Goal: Transaction & Acquisition: Purchase product/service

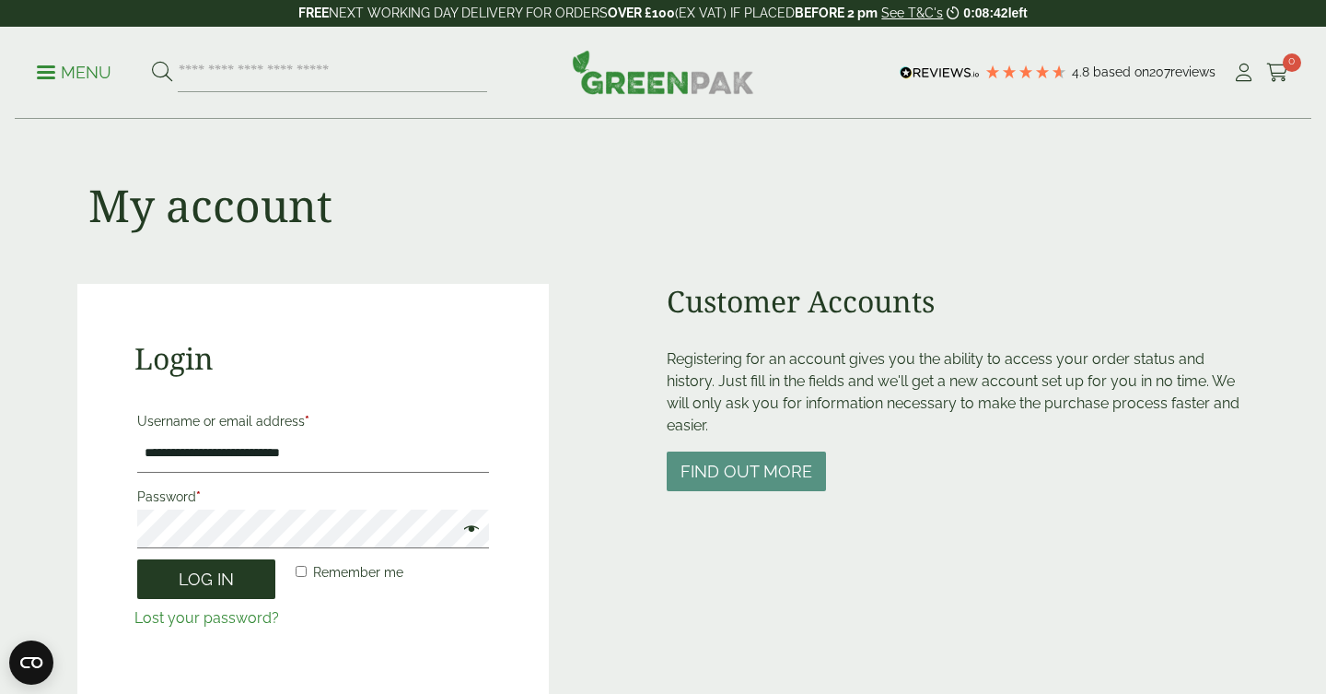
click at [241, 583] on button "Log in" at bounding box center [206, 579] width 138 height 40
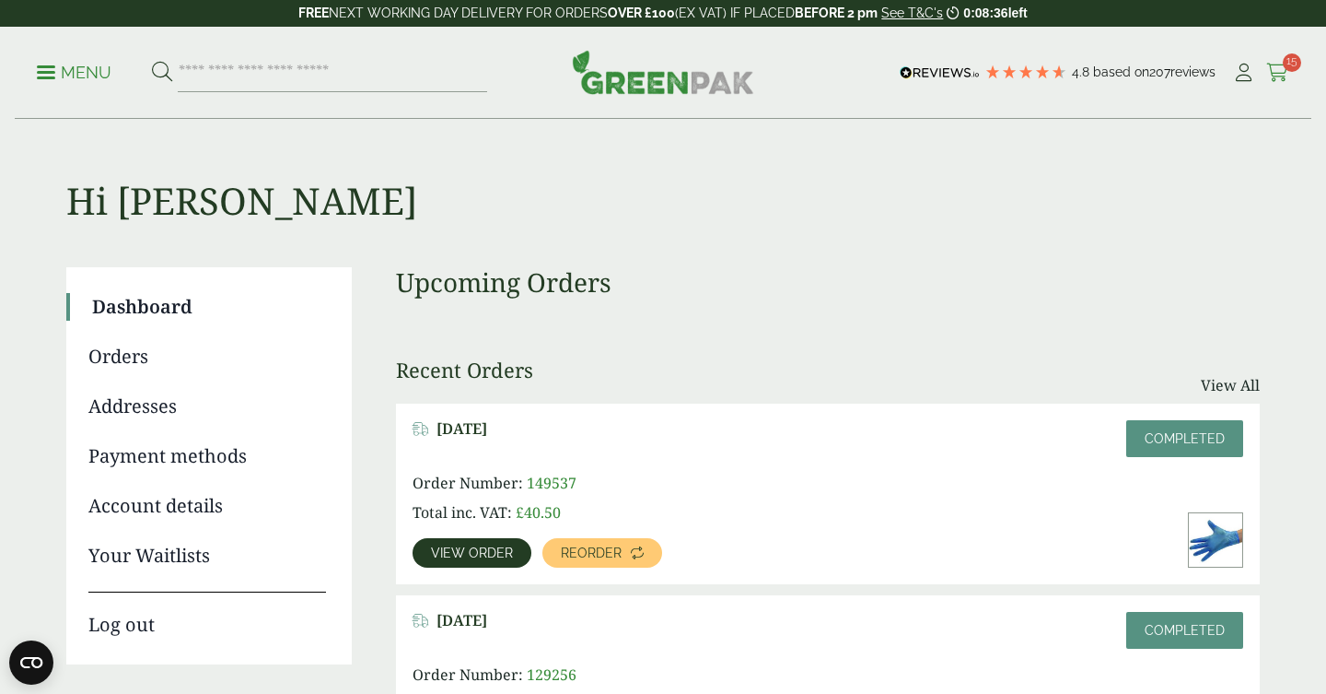
click at [1277, 75] on icon at bounding box center [1278, 73] width 23 height 18
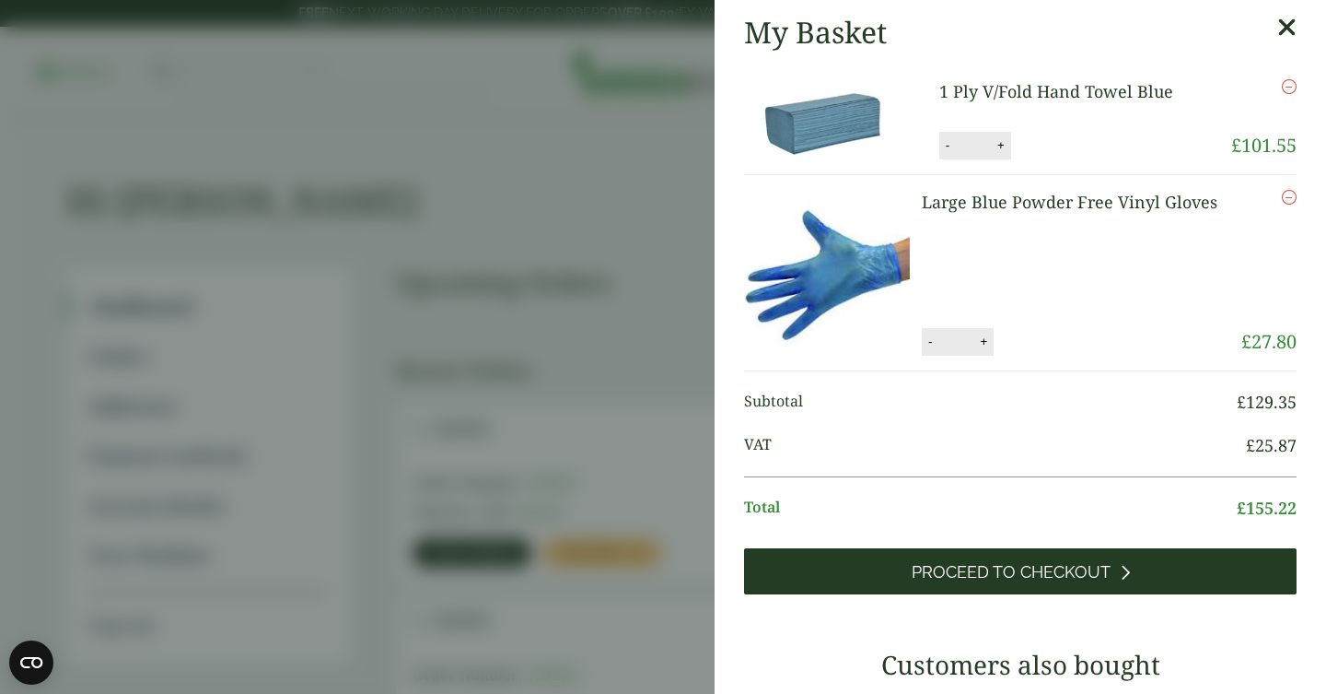
click at [1028, 564] on span "Proceed to Checkout" at bounding box center [1011, 572] width 199 height 20
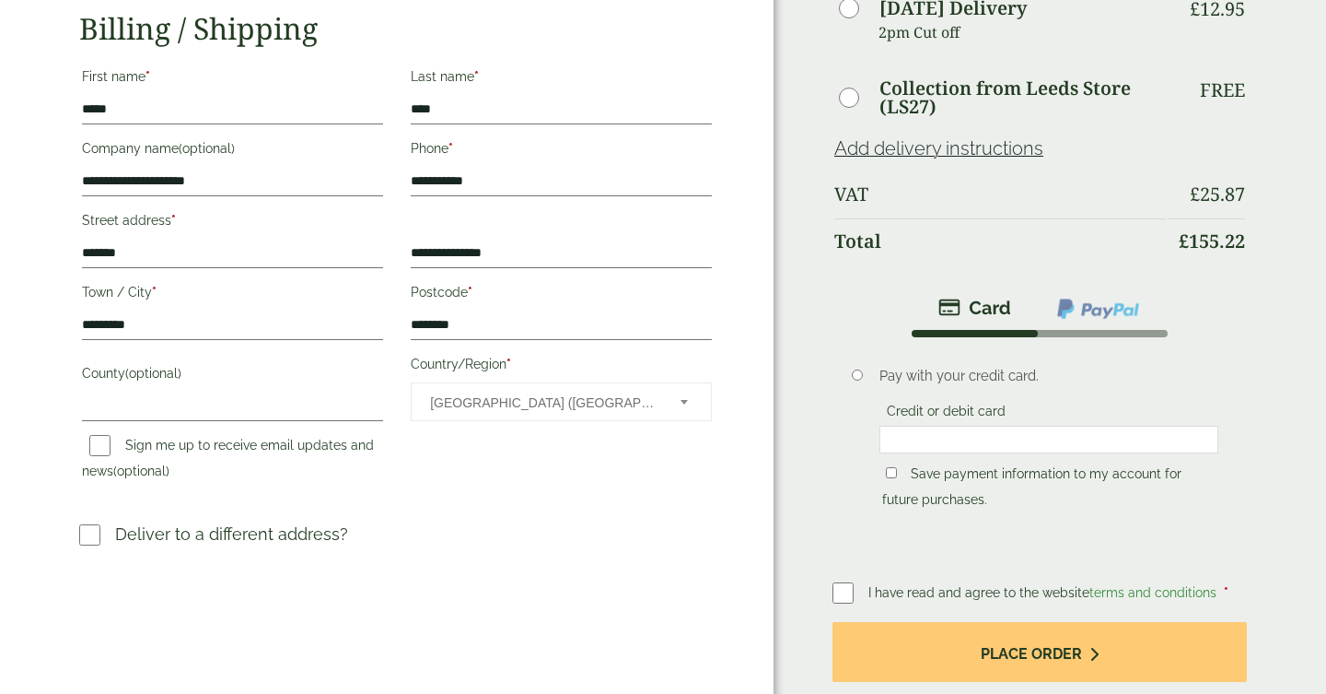
scroll to position [349, 0]
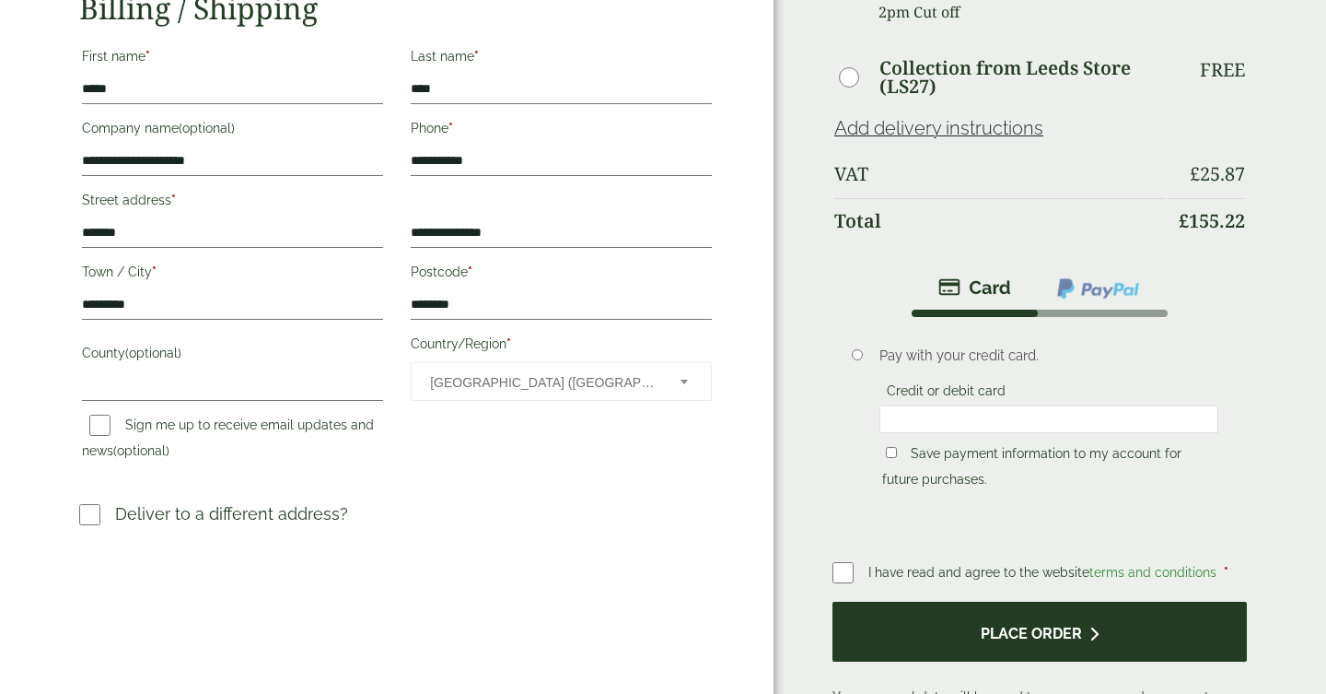
click at [1074, 633] on button "Place order" at bounding box center [1040, 631] width 415 height 60
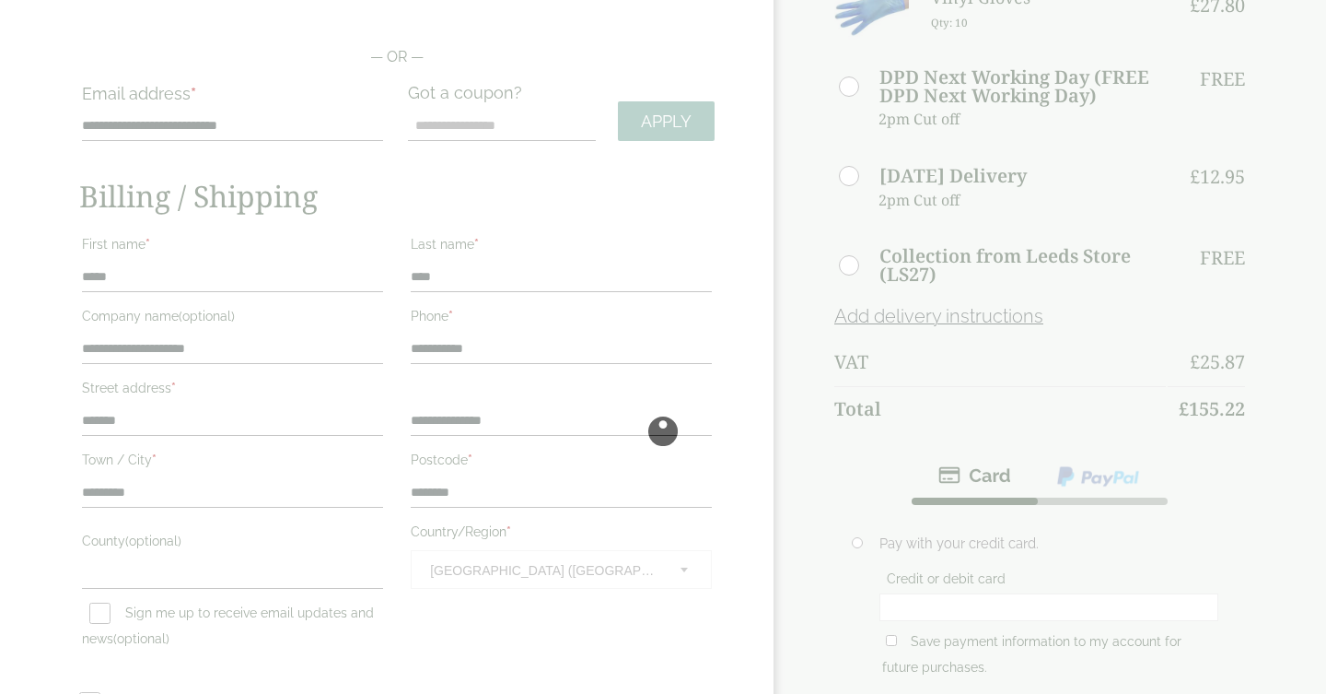
scroll to position [159, 0]
